Goal: Transaction & Acquisition: Purchase product/service

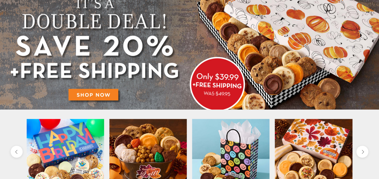
scroll to position [43, 0]
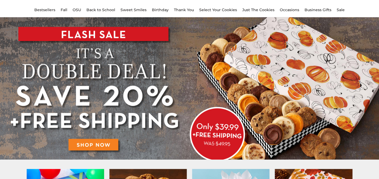
click at [166, 74] on img at bounding box center [189, 88] width 379 height 142
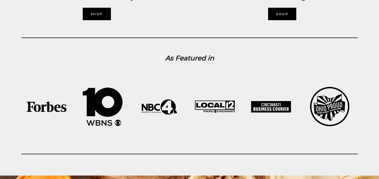
scroll to position [823, 0]
